Goal: Task Accomplishment & Management: Manage account settings

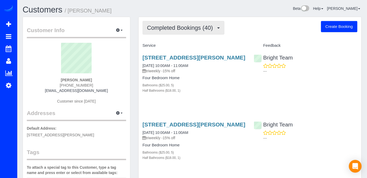
click at [201, 23] on button "Completed Bookings (40)" at bounding box center [184, 28] width 82 height 14
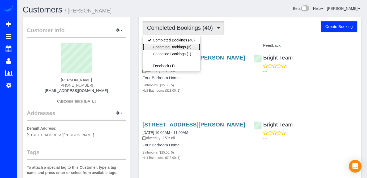
click at [185, 47] on link "Upcoming Bookings (3)" at bounding box center [171, 47] width 57 height 7
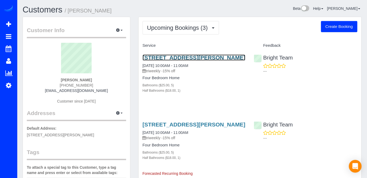
click at [172, 54] on link "6313 Old Chesterbrook Road, Mclean, VA 22101" at bounding box center [194, 57] width 103 height 6
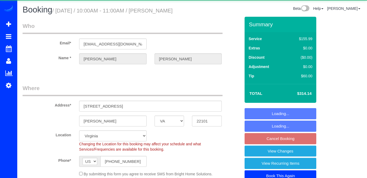
select select "VA"
select select "5"
select select "1"
select select "spot2"
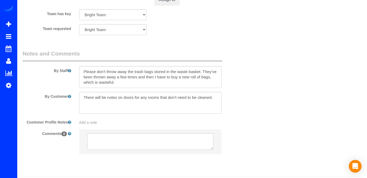
scroll to position [677, 0]
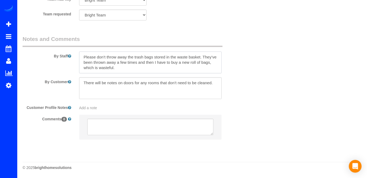
click at [83, 55] on textarea at bounding box center [150, 63] width 143 height 22
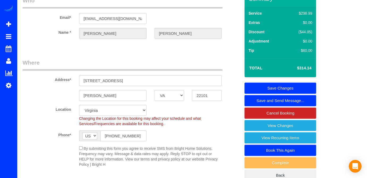
scroll to position [0, 0]
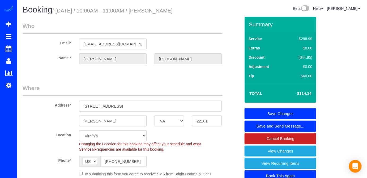
type textarea "Por favor tener mas cuidado con lo que tiran ala basura y por favor ya no envia…"
click at [281, 119] on link "Save Changes" at bounding box center [281, 113] width 72 height 11
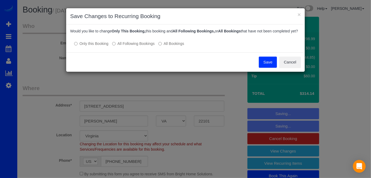
click at [118, 46] on label "All Following Bookings" at bounding box center [133, 43] width 43 height 5
drag, startPoint x: 267, startPoint y: 69, endPoint x: 262, endPoint y: 72, distance: 6.0
click at [267, 68] on button "Save" at bounding box center [268, 62] width 18 height 11
